Goal: Information Seeking & Learning: Find specific fact

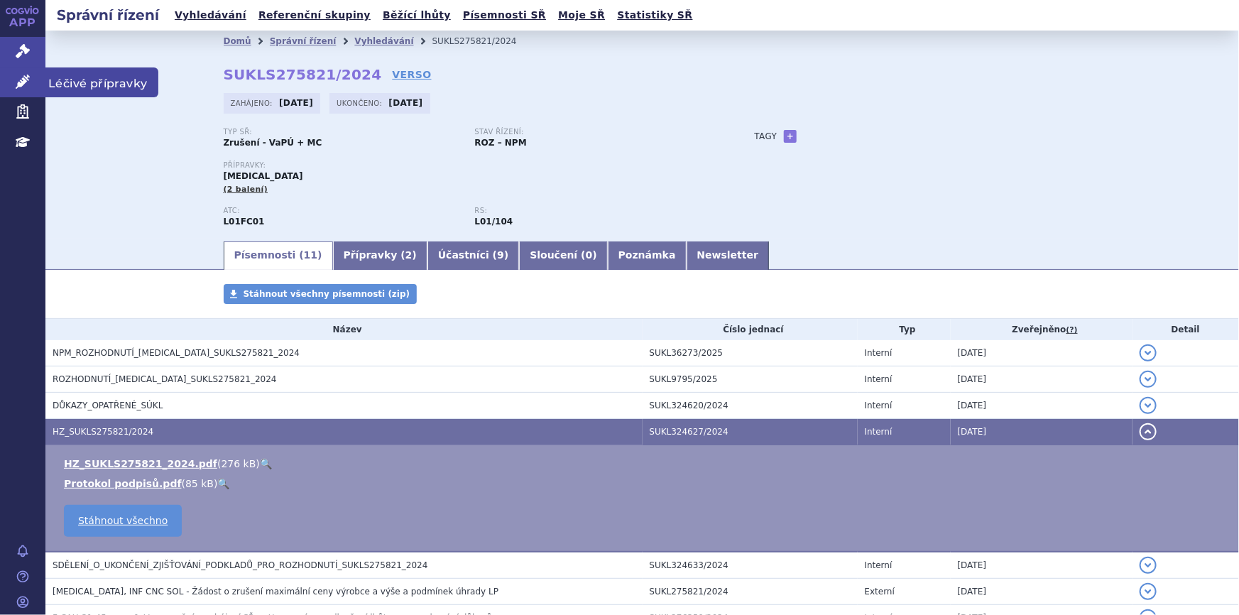
click at [18, 77] on icon at bounding box center [23, 82] width 14 height 14
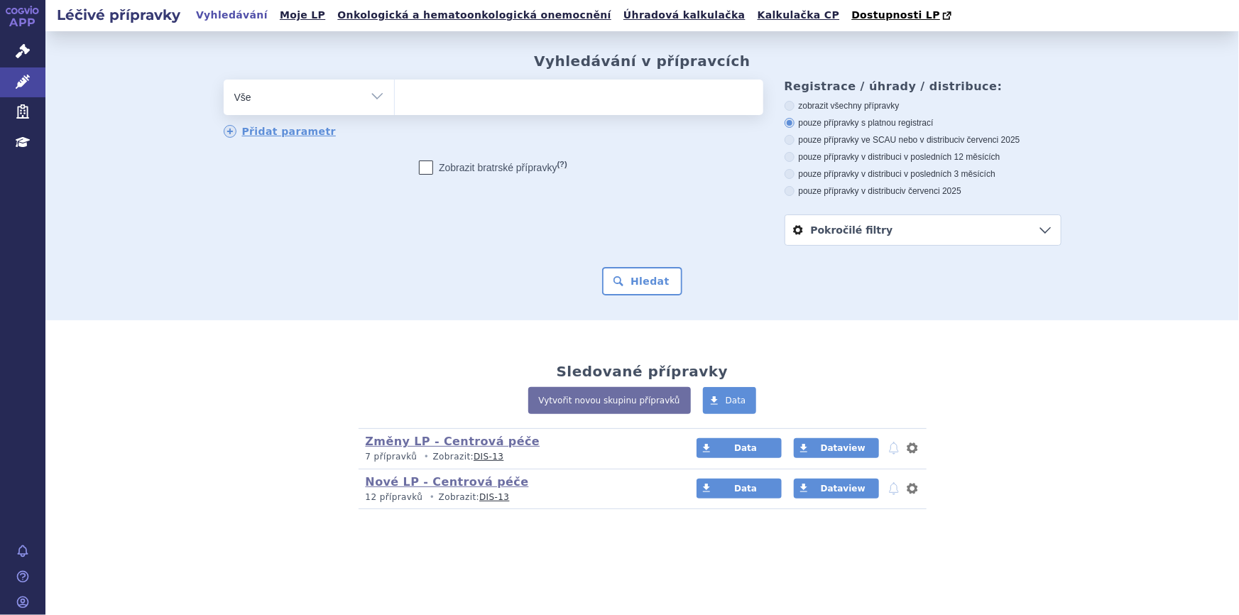
click at [448, 101] on ul at bounding box center [579, 95] width 368 height 30
click at [395, 101] on select at bounding box center [394, 96] width 1 height 35
paste input "0269179"
type input "0269179"
select select "0269179"
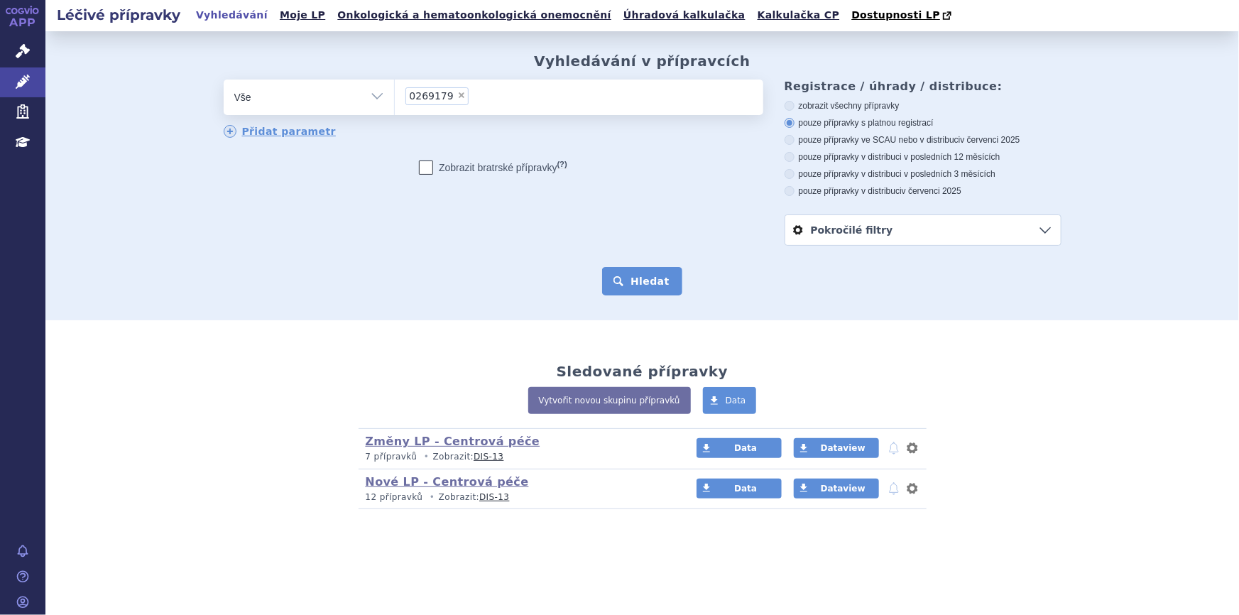
click at [662, 285] on button "Hledat" at bounding box center [642, 281] width 80 height 28
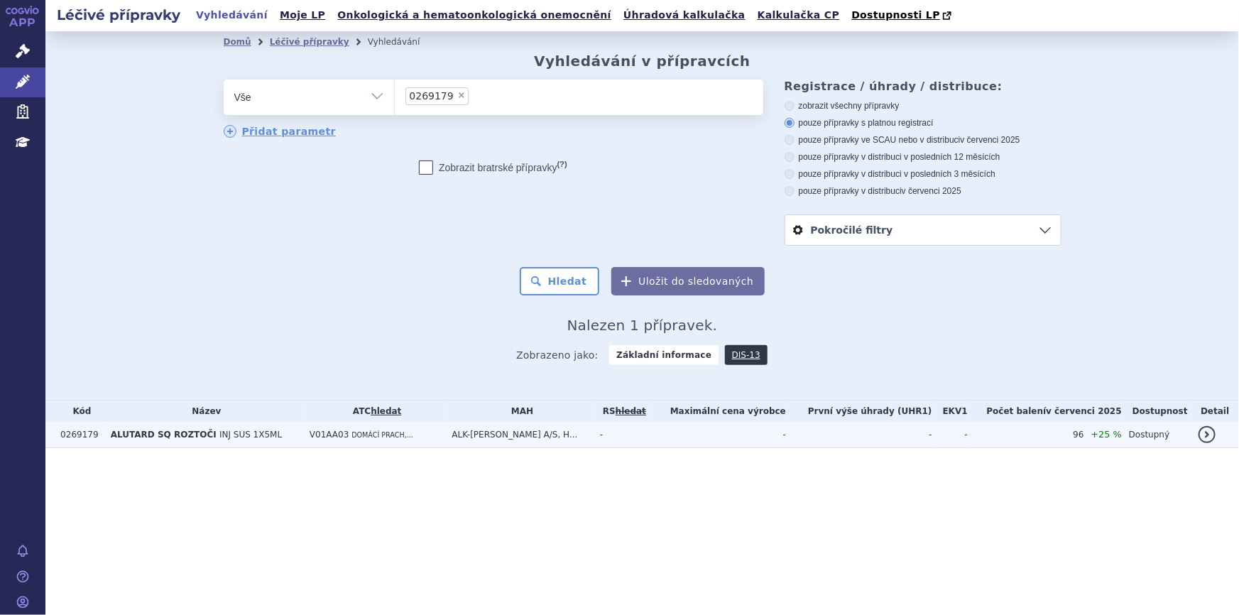
click at [274, 440] on td "ALUTARD SQ ROZTOČI INJ SUS 1X5ML" at bounding box center [203, 435] width 199 height 26
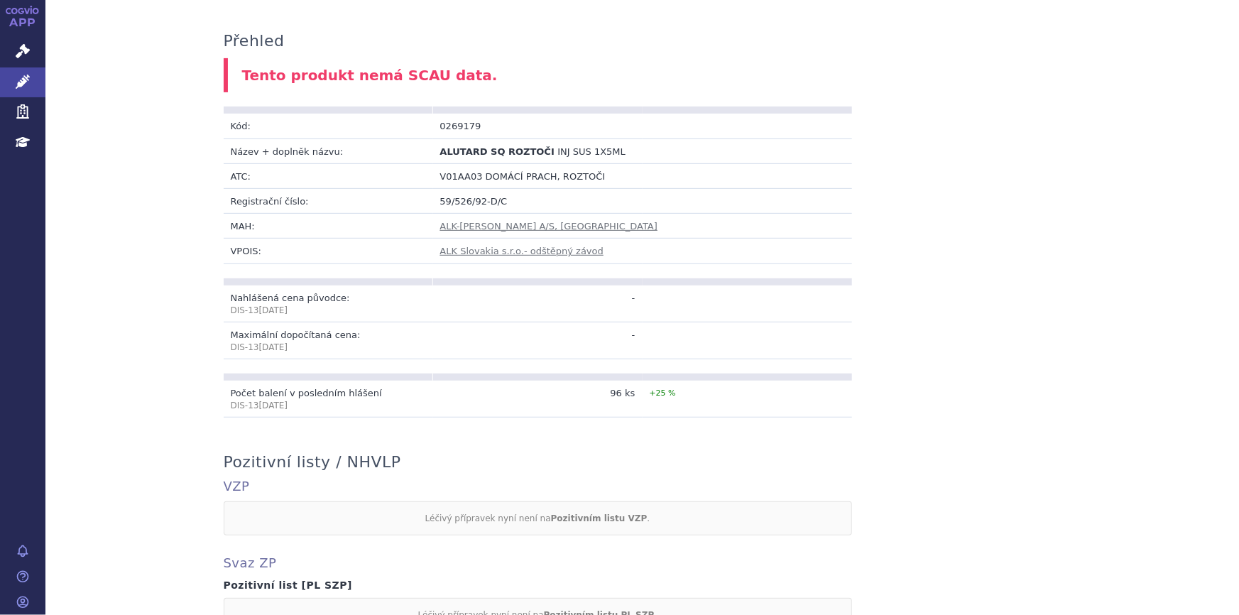
scroll to position [128, 0]
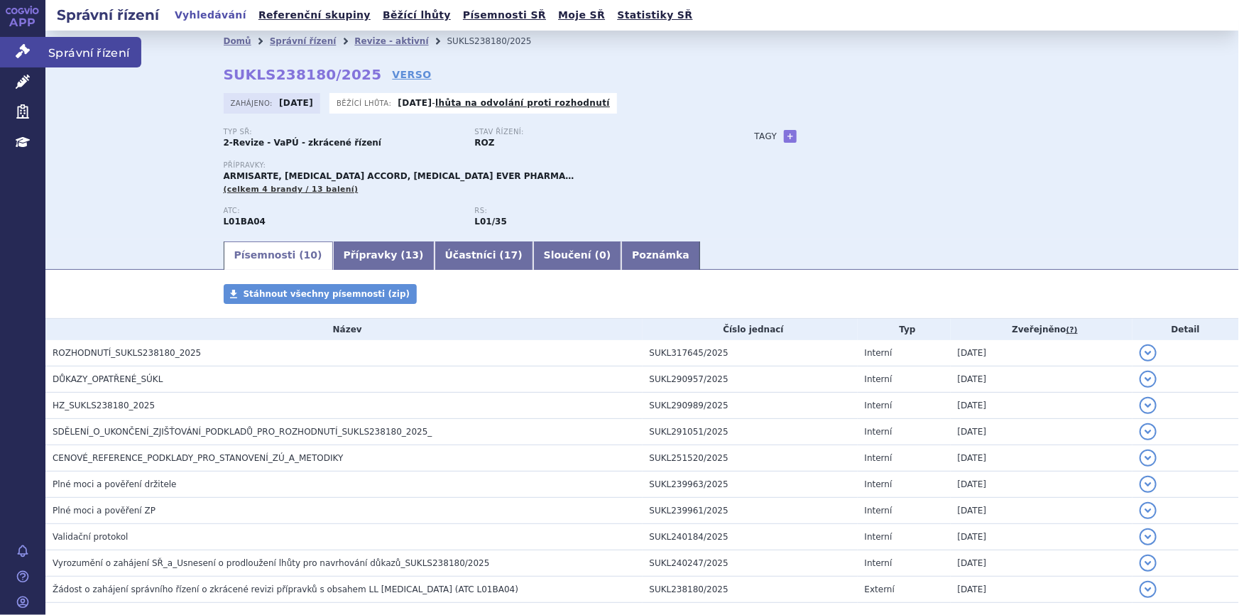
click at [12, 53] on link "Správní řízení" at bounding box center [22, 52] width 45 height 30
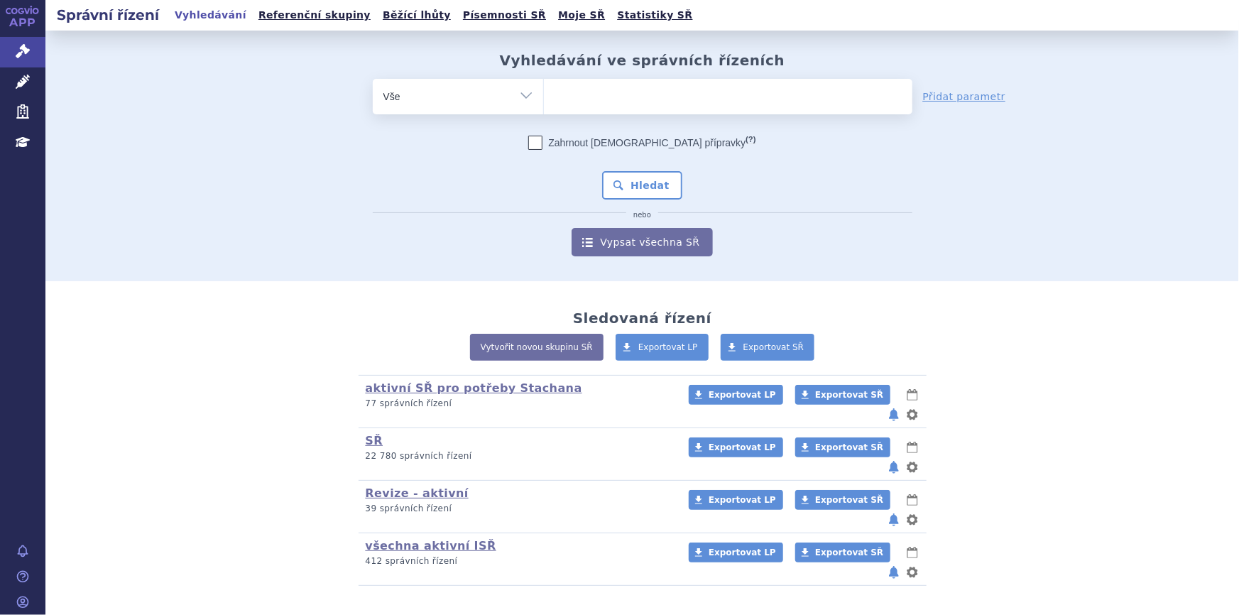
click at [557, 85] on ul at bounding box center [728, 94] width 368 height 30
click at [544, 85] on select at bounding box center [543, 95] width 1 height 35
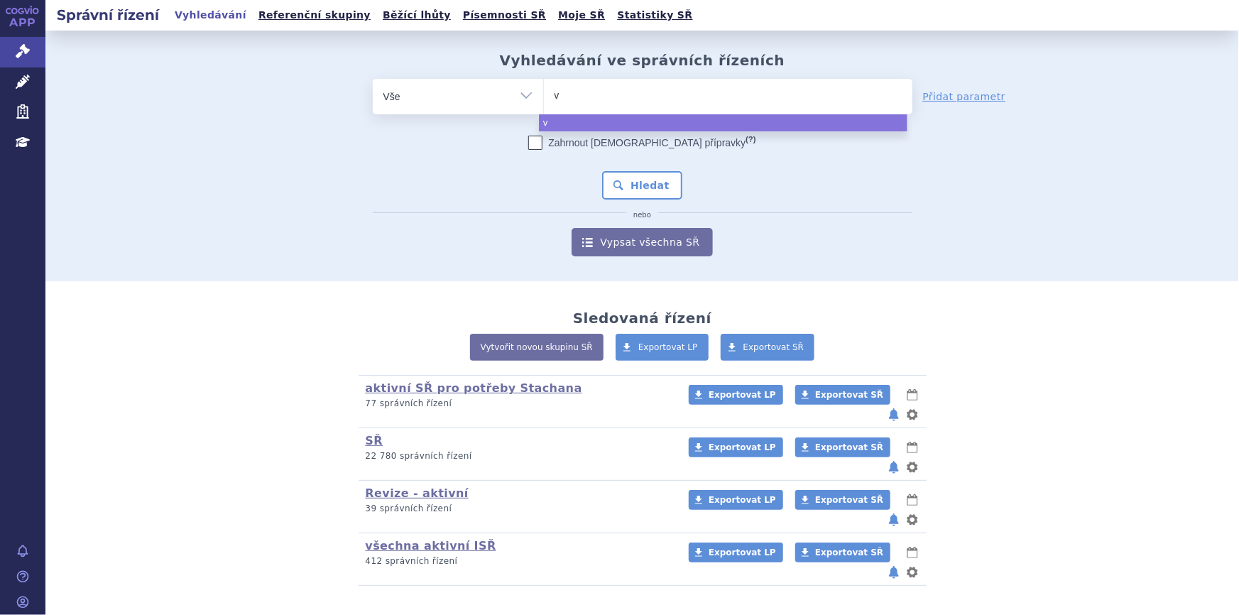
type input "va"
type input "var"
type input "varen"
type input "varenic"
type input "varenicli"
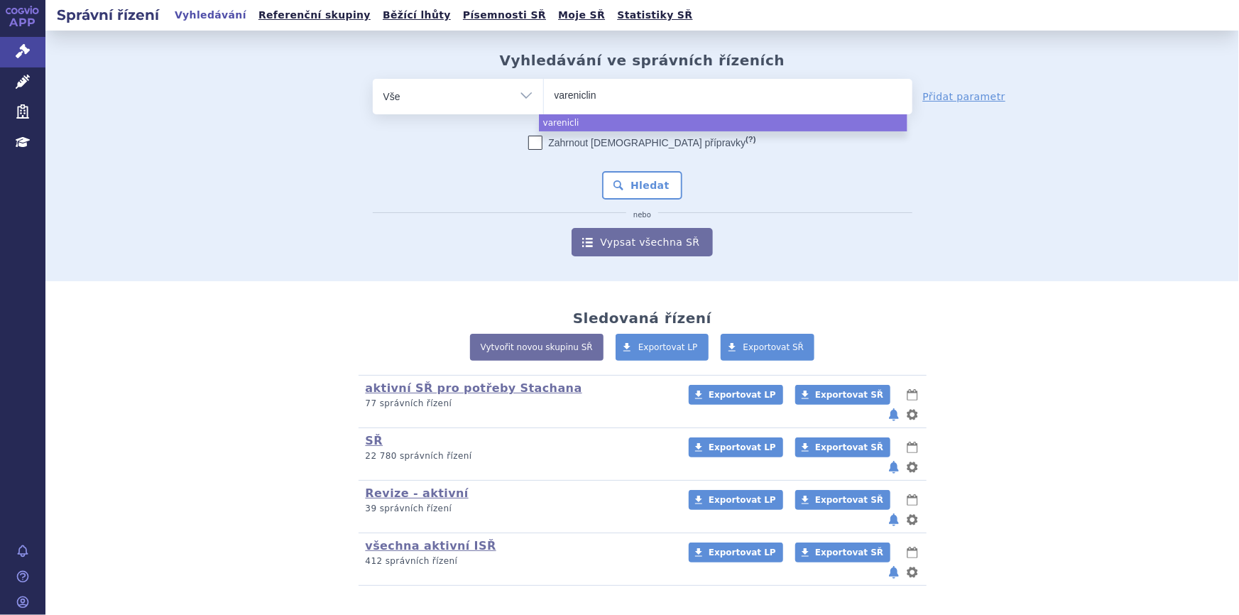
type input "varenicline"
select select "varenicline"
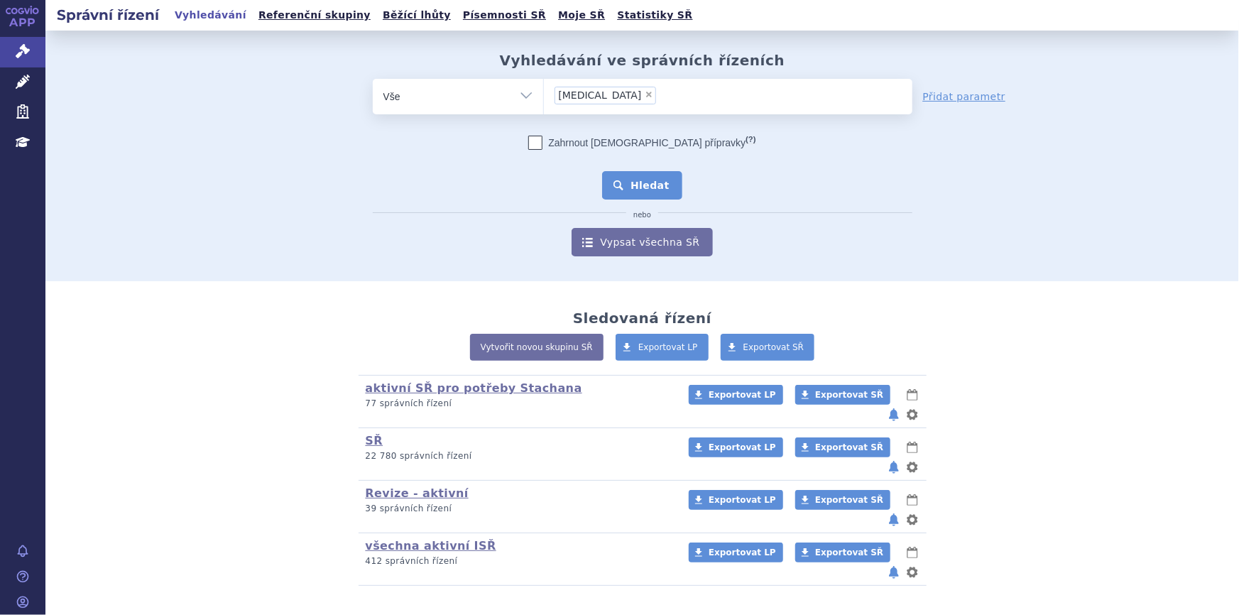
click at [660, 195] on button "Hledat" at bounding box center [642, 185] width 80 height 28
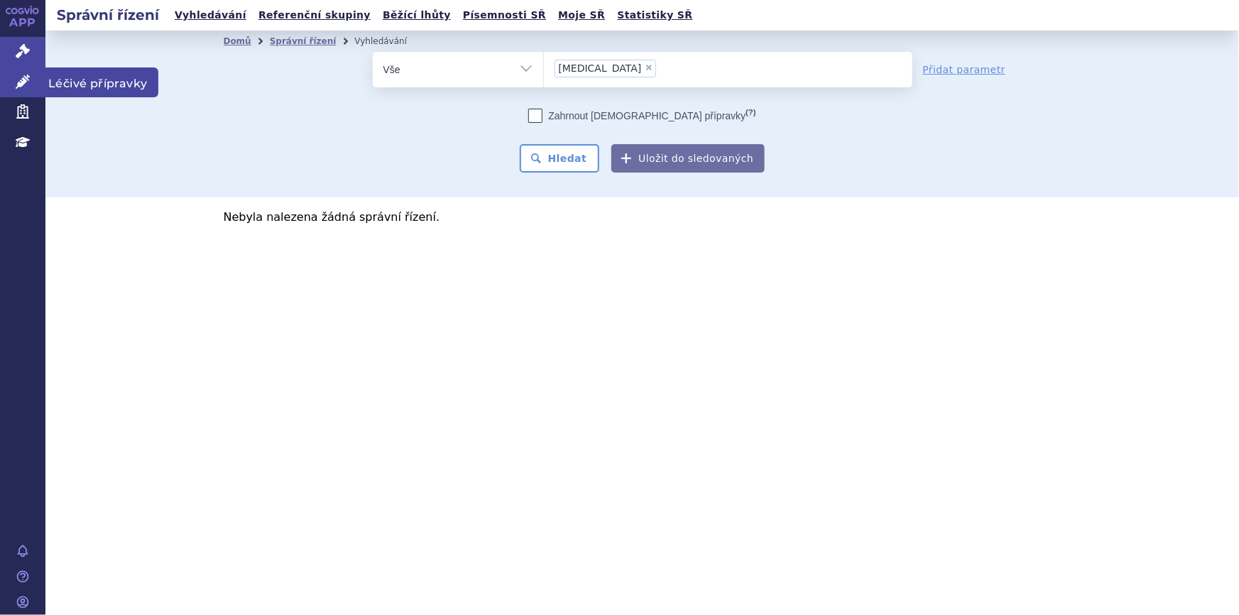
click at [13, 79] on link "Léčivé přípravky" at bounding box center [22, 82] width 45 height 30
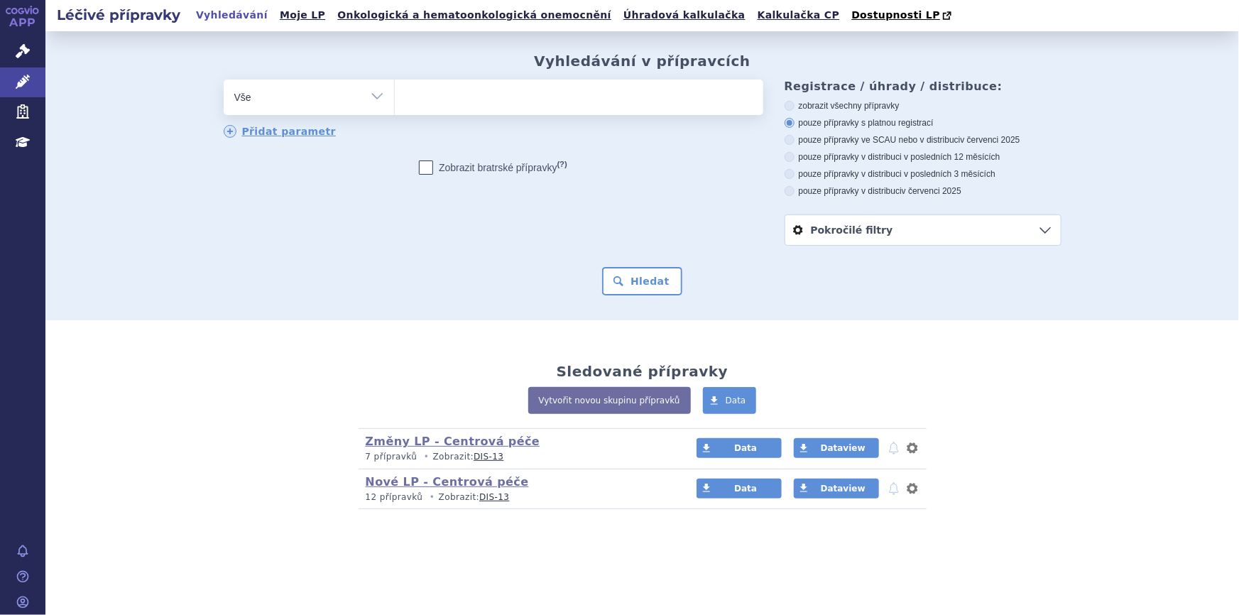
click at [450, 95] on ul at bounding box center [579, 95] width 368 height 30
click at [395, 95] on select at bounding box center [394, 96] width 1 height 35
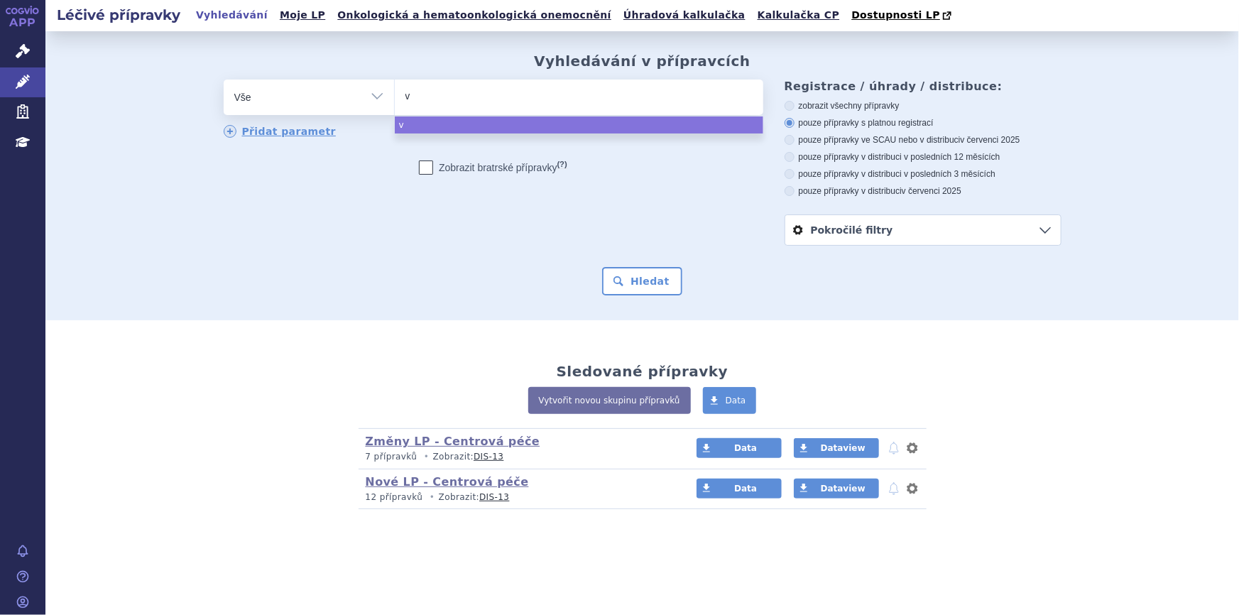
type input "va"
type input "varen"
type input "varenic"
type input "varenicli"
type input "[MEDICAL_DATA]"
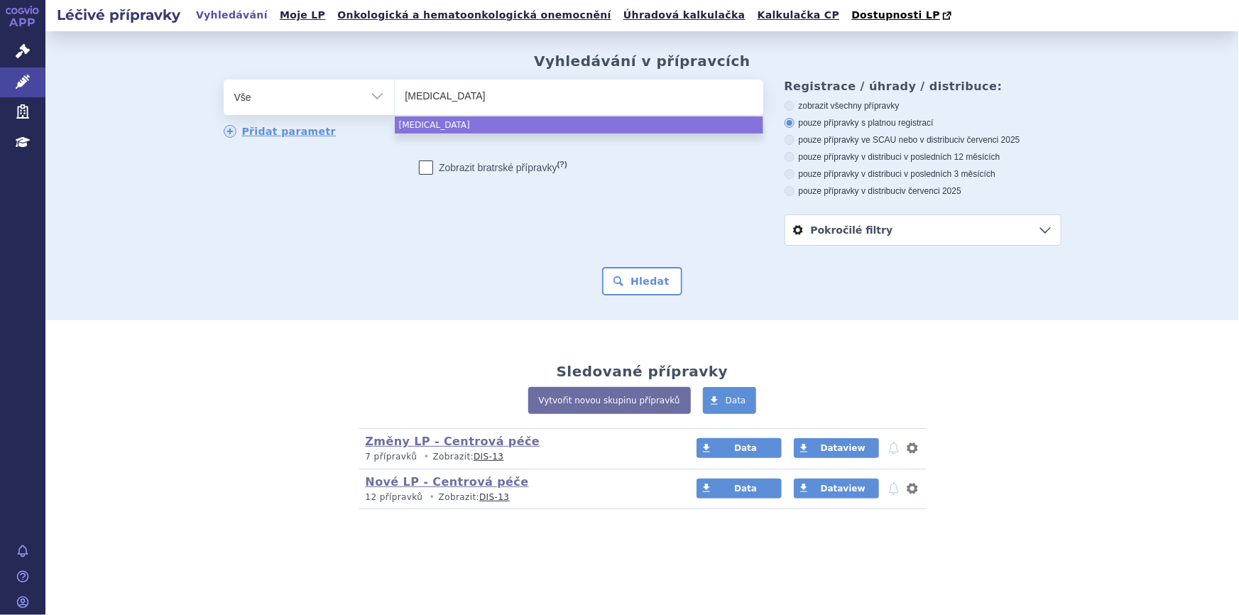
select select "varenicline"
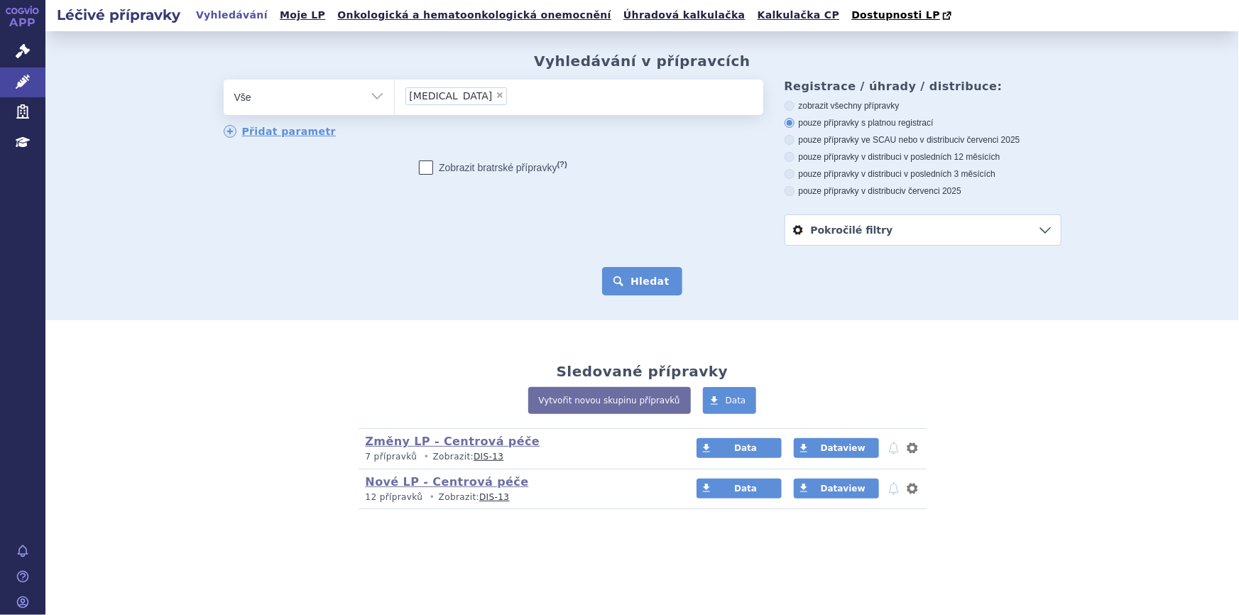
click at [648, 283] on button "Hledat" at bounding box center [642, 281] width 80 height 28
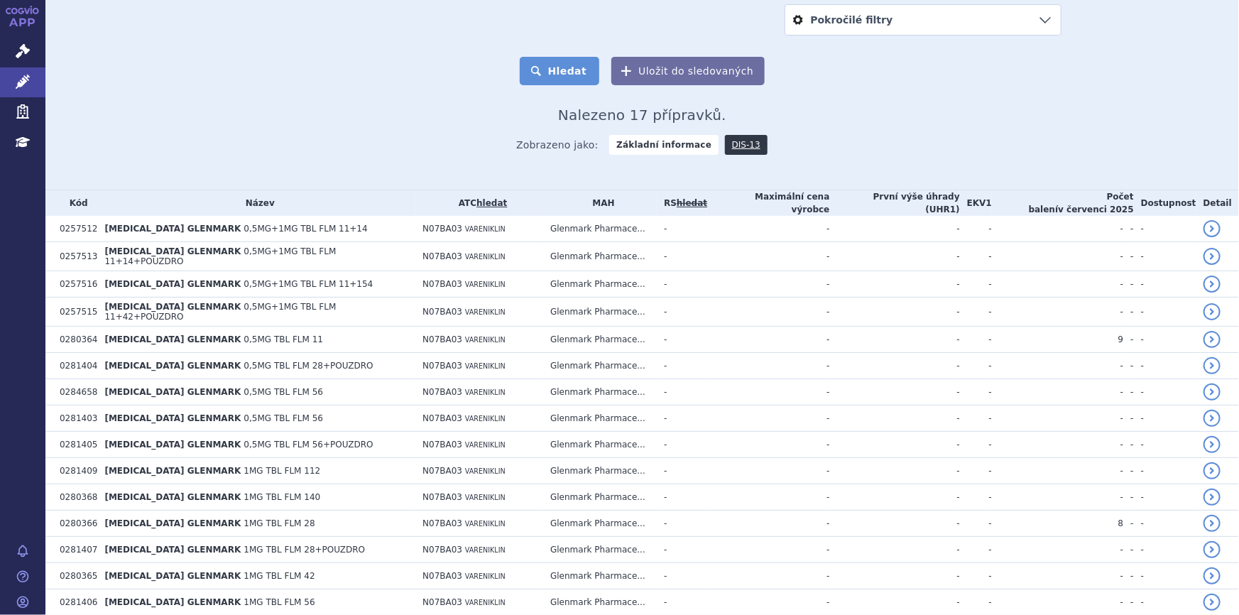
scroll to position [116, 0]
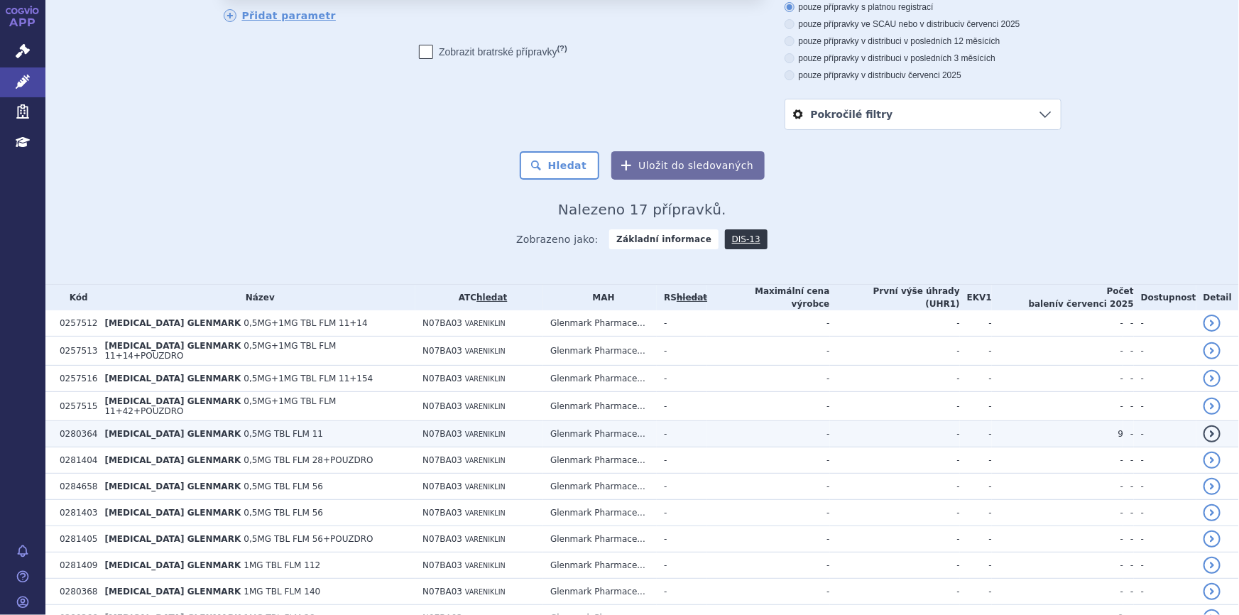
click at [351, 425] on td "VARENICLINE GLENMARK 0,5MG TBL FLM 11" at bounding box center [256, 434] width 318 height 26
